Goal: Task Accomplishment & Management: Manage account settings

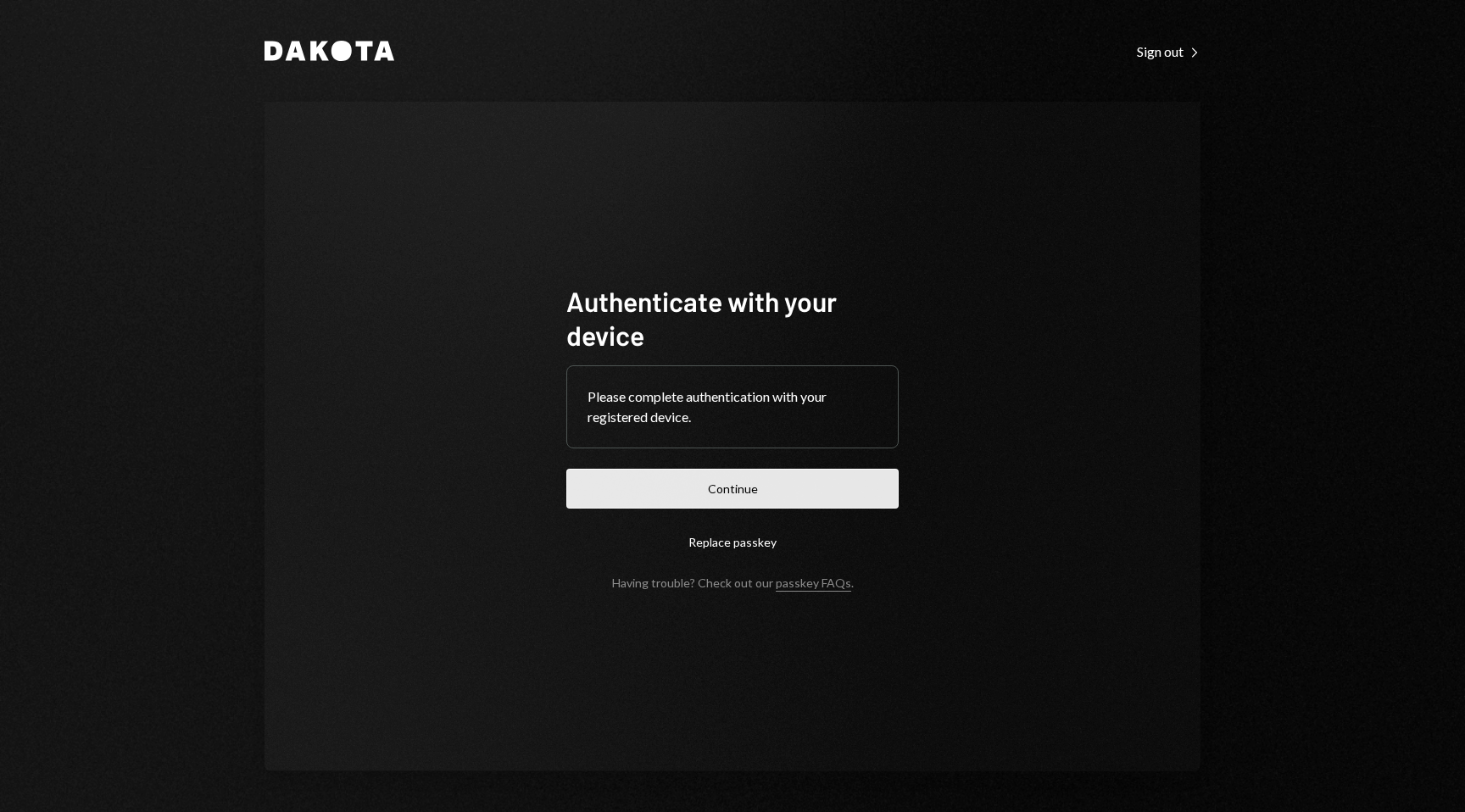
click at [828, 475] on button "Continue" at bounding box center [732, 489] width 333 height 40
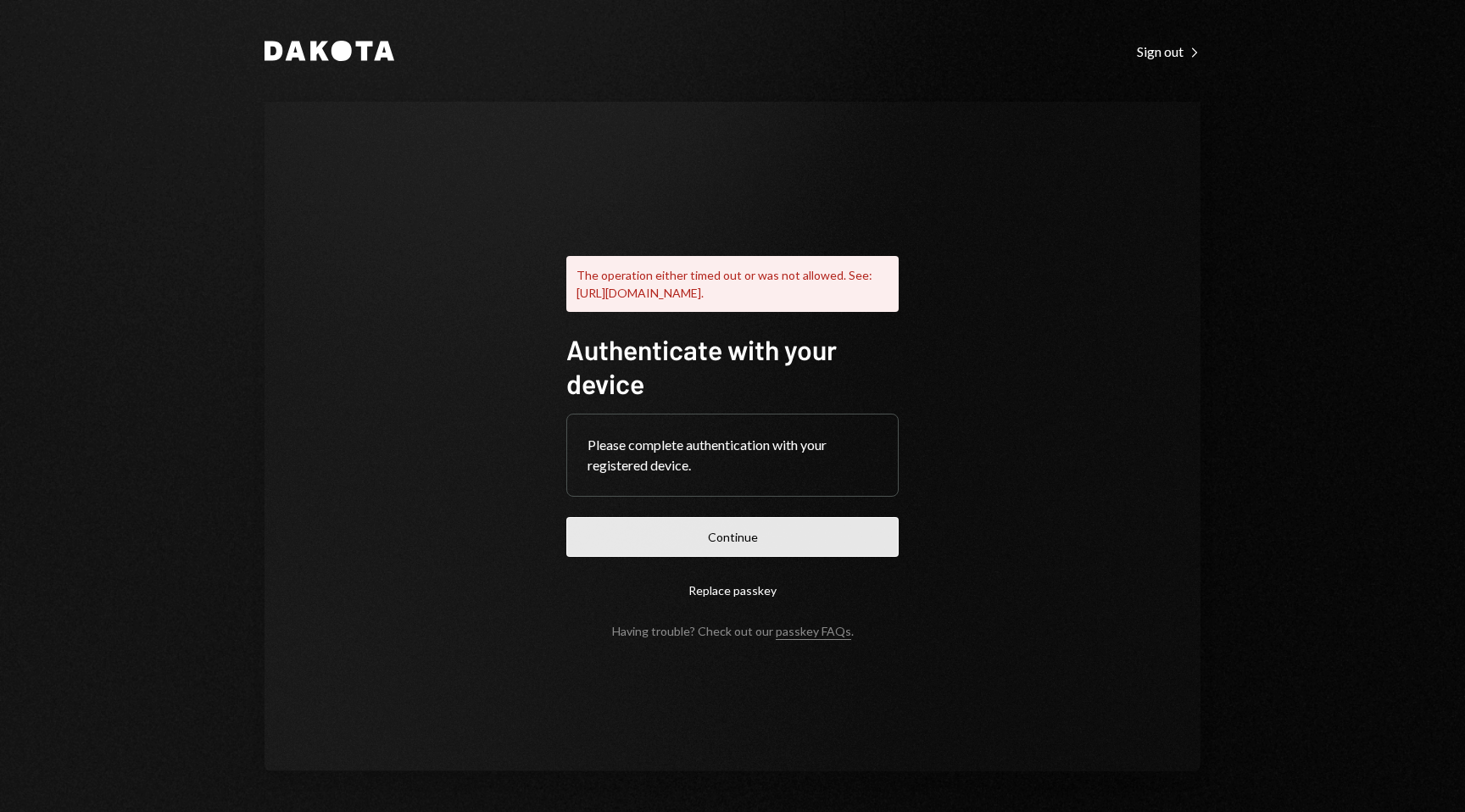
click at [641, 543] on button "Continue" at bounding box center [732, 537] width 333 height 40
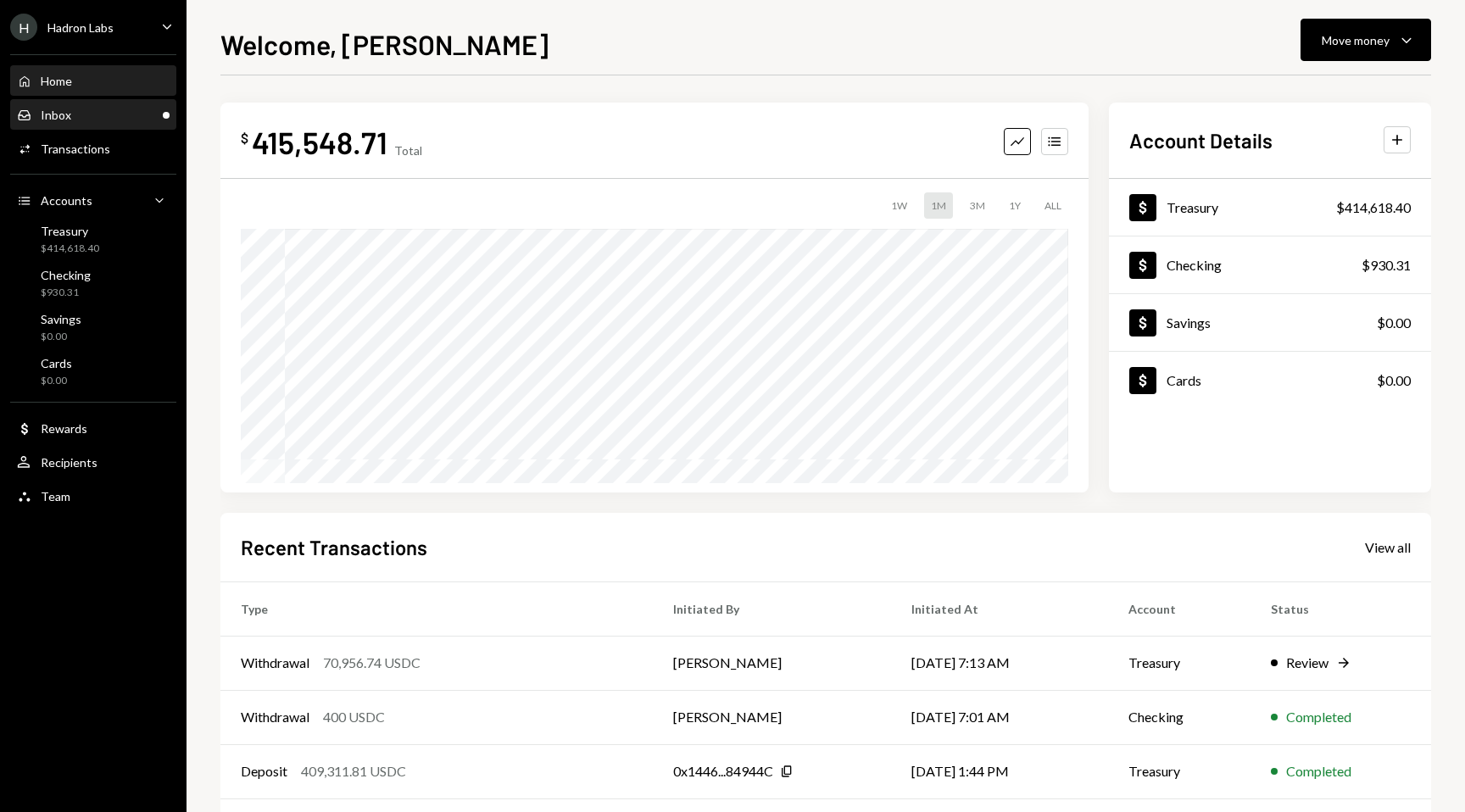
click at [93, 115] on div "Inbox Inbox" at bounding box center [93, 115] width 152 height 15
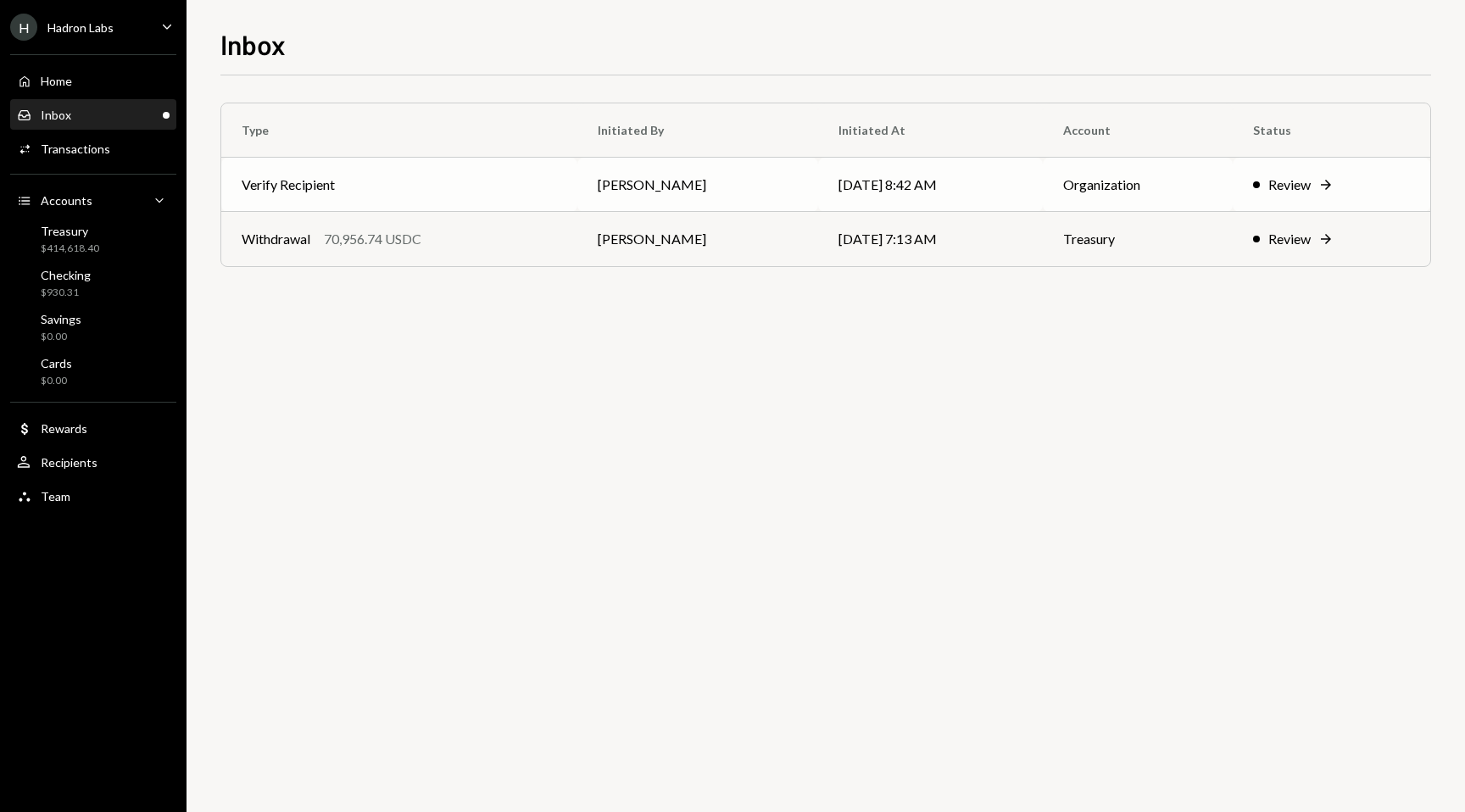
click at [1318, 183] on div "Review Right Arrow" at bounding box center [1331, 184] width 156 height 20
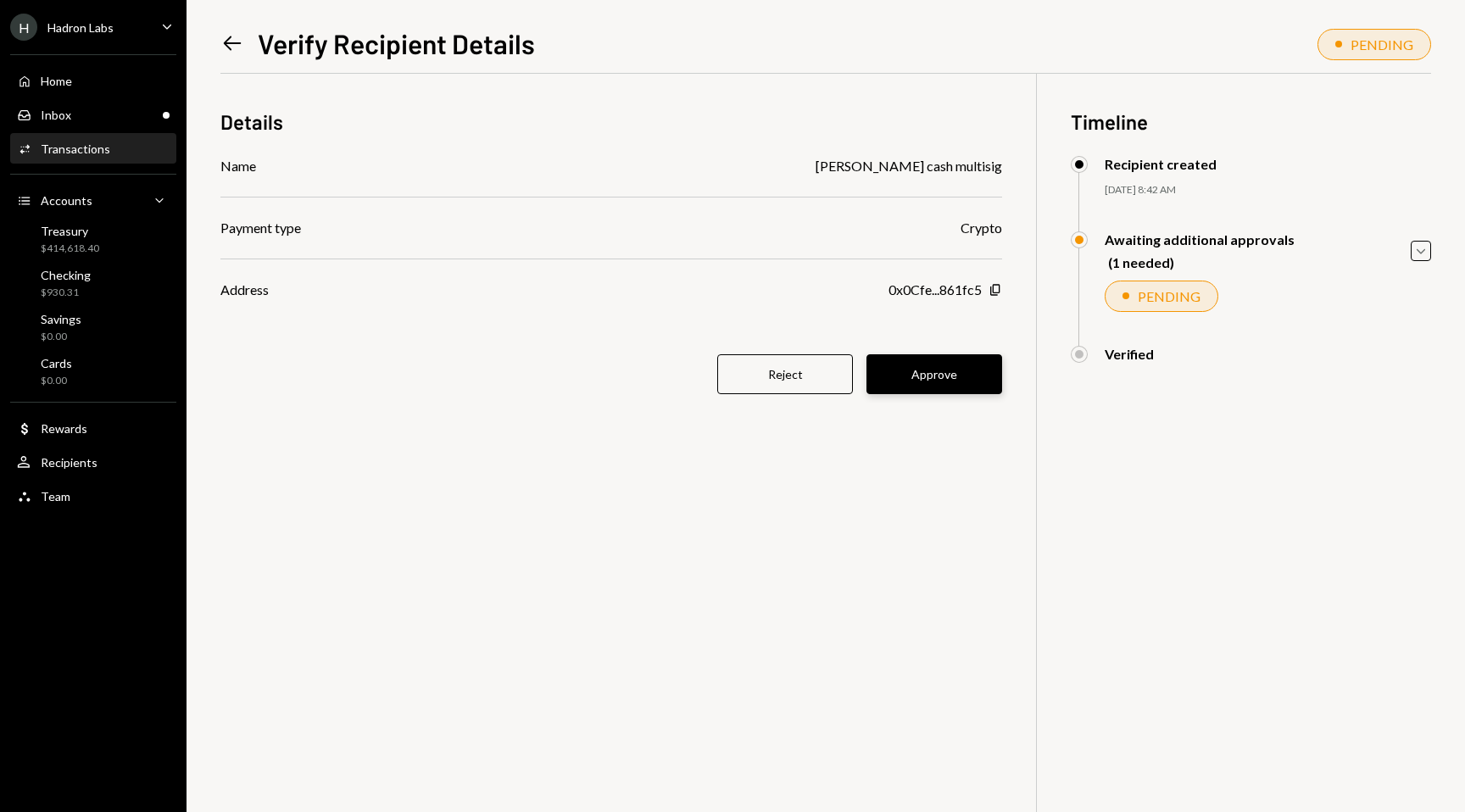
click at [966, 384] on button "Approve" at bounding box center [935, 375] width 136 height 40
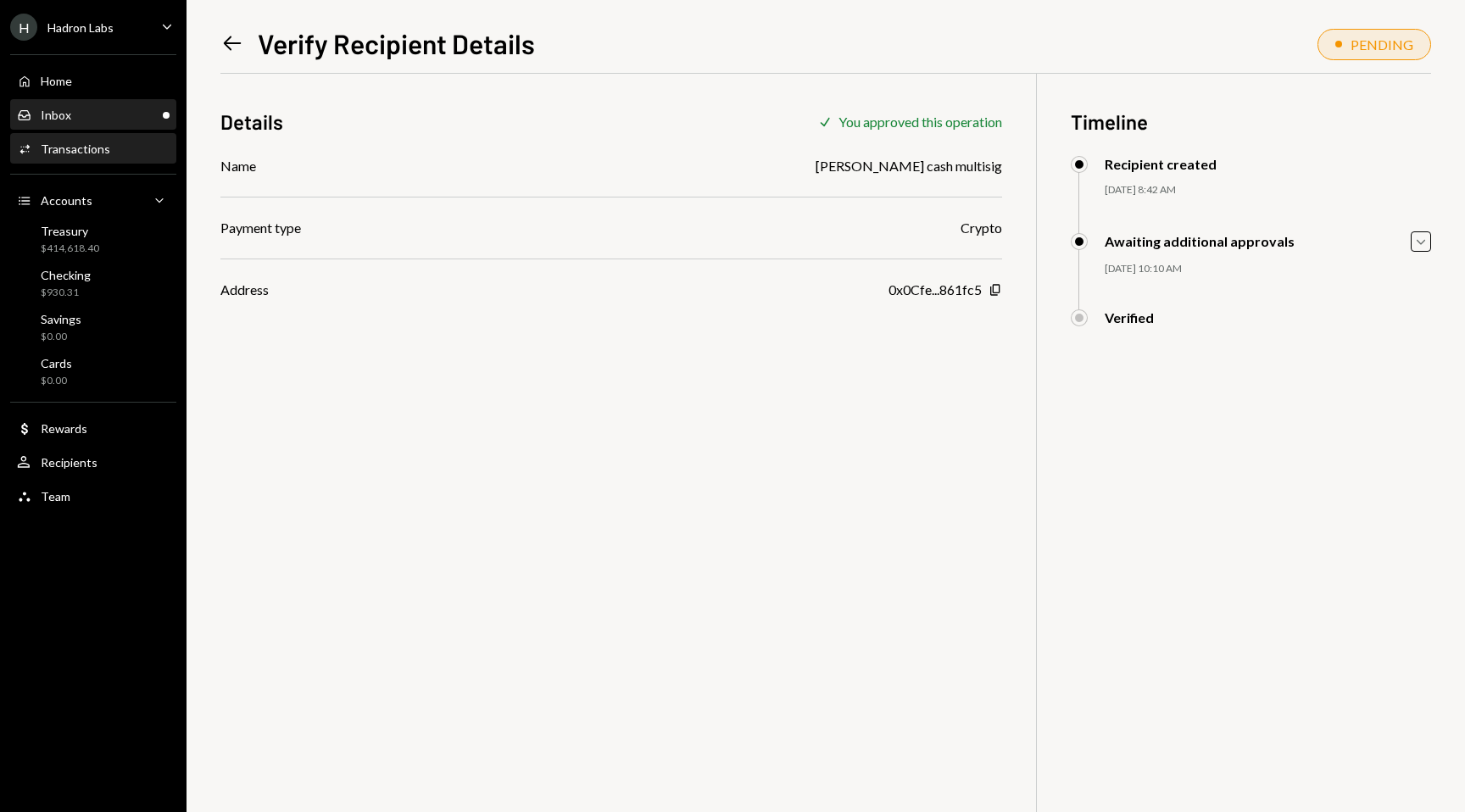
click at [111, 119] on div "Inbox Inbox" at bounding box center [93, 115] width 152 height 15
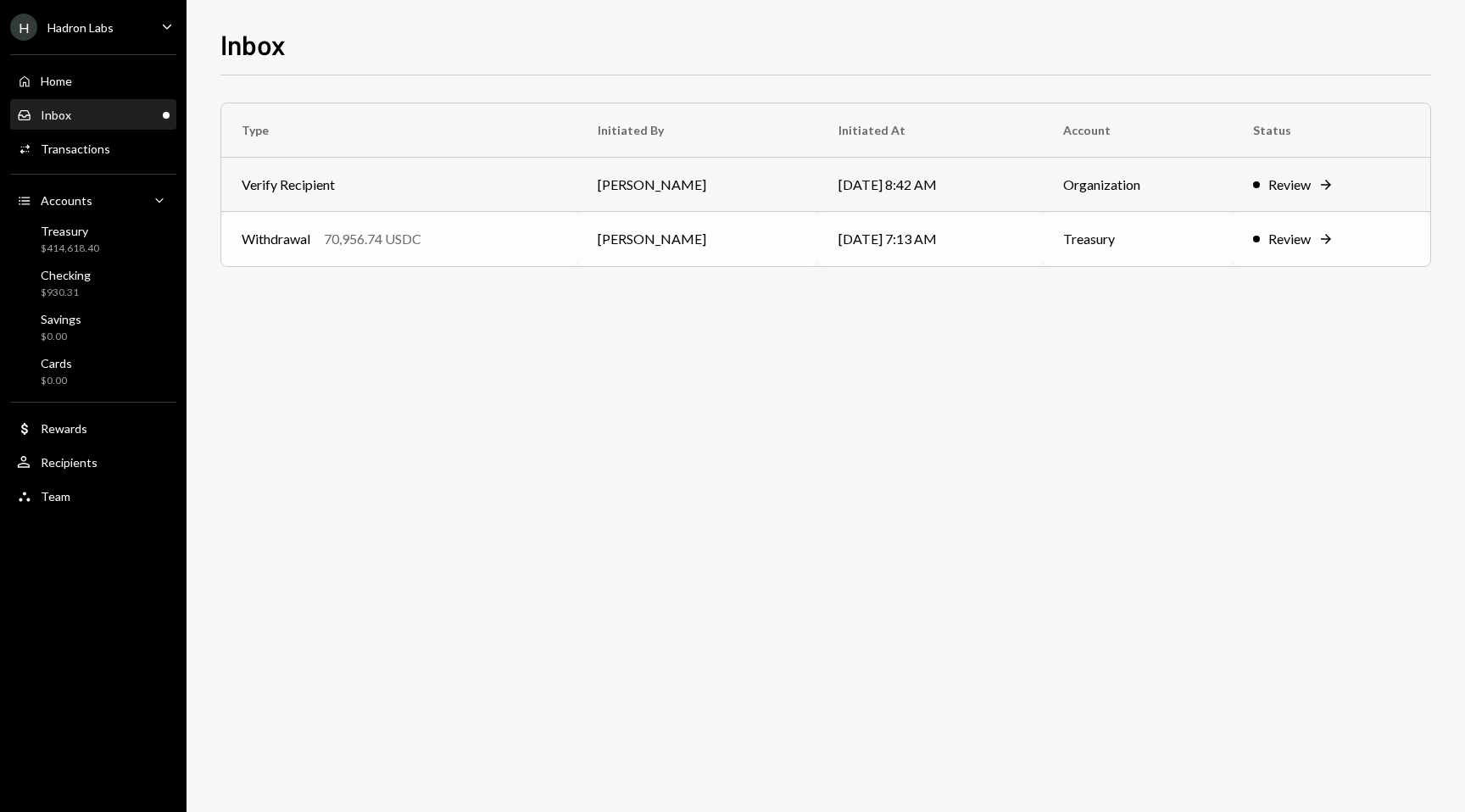
click at [1306, 242] on div "Review" at bounding box center [1290, 239] width 43 height 20
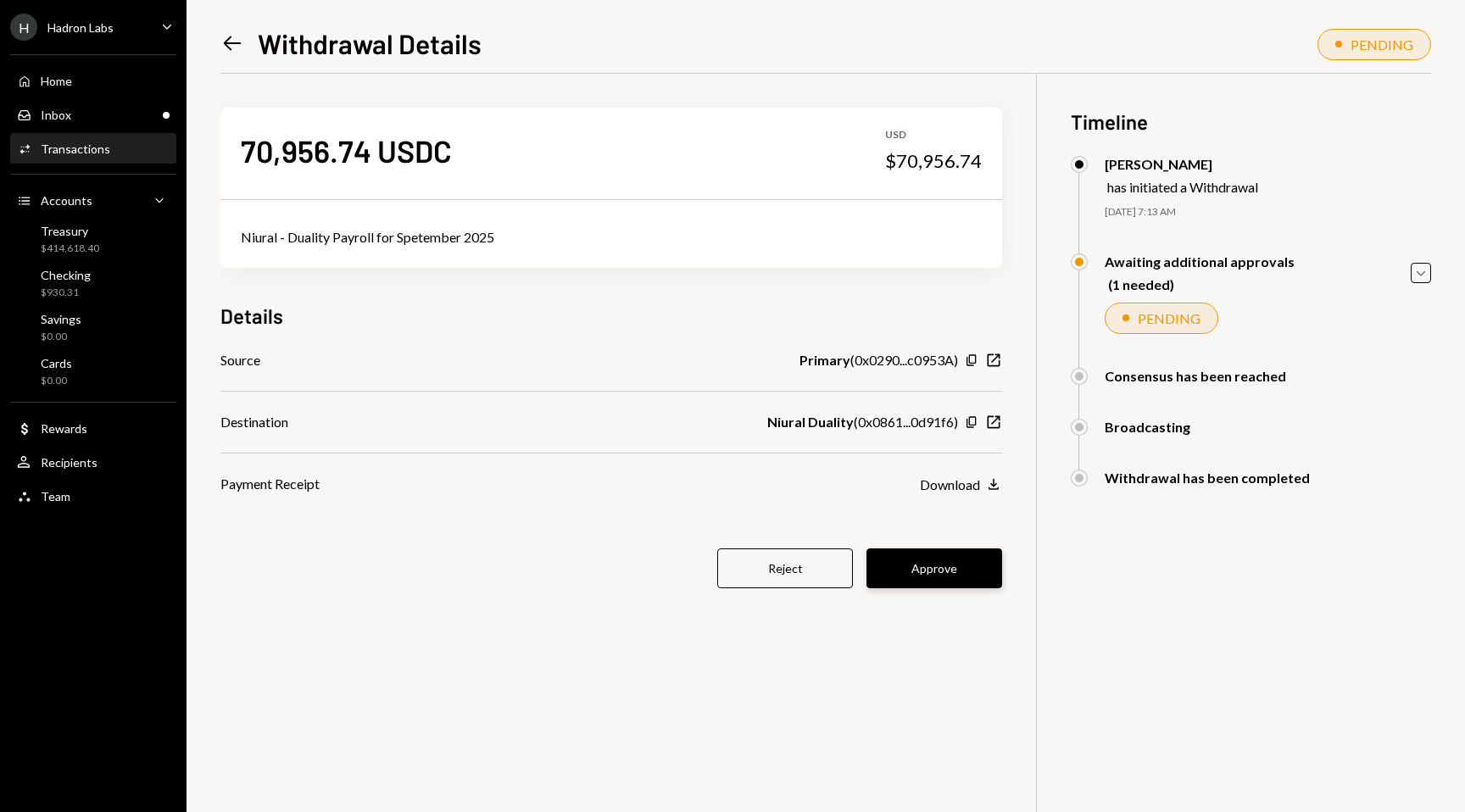
click at [915, 573] on button "Approve" at bounding box center [935, 569] width 136 height 40
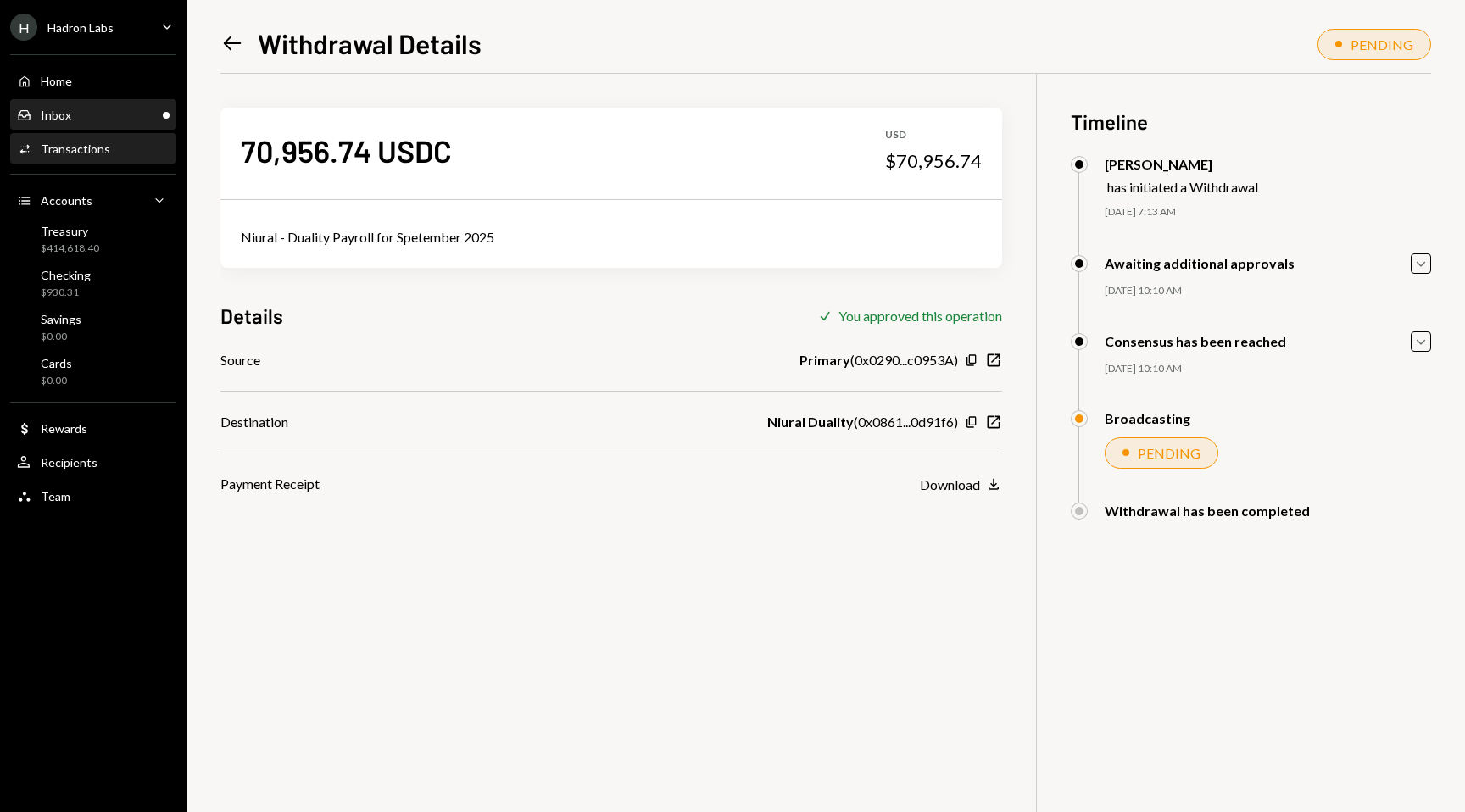
click at [79, 111] on div "Inbox Inbox" at bounding box center [93, 115] width 152 height 15
